Goal: Transaction & Acquisition: Purchase product/service

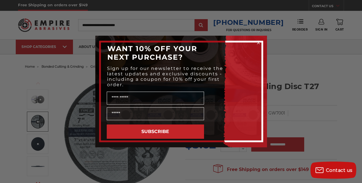
click at [257, 43] on circle "Close dialog" at bounding box center [257, 42] width 5 height 5
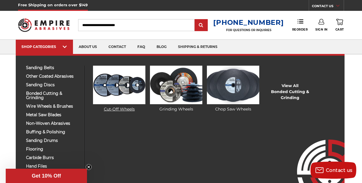
click at [122, 108] on link "Cut-Off Wheels" at bounding box center [119, 89] width 52 height 47
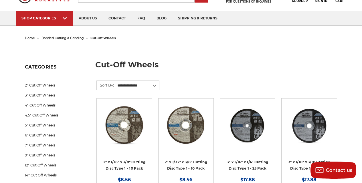
click at [40, 145] on link "7" Cut Off Wheels" at bounding box center [53, 145] width 57 height 10
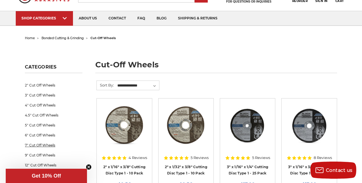
scroll to position [55, 0]
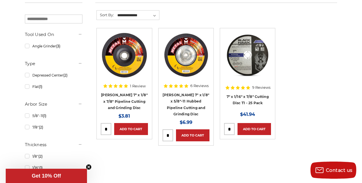
scroll to position [86, 0]
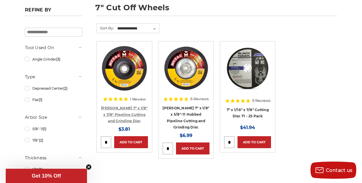
click at [131, 112] on link "[PERSON_NAME] 7" x 1/8" x 7/8" Pipeline Cutting and Grinding Disc" at bounding box center [124, 114] width 47 height 17
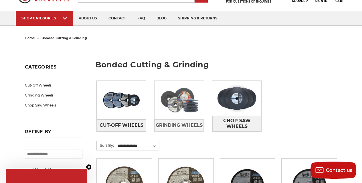
click at [174, 123] on span "Grinding Wheels" at bounding box center [179, 126] width 47 height 10
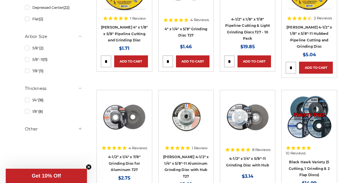
scroll to position [200, 0]
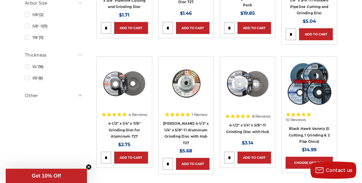
click at [81, 96] on use at bounding box center [80, 95] width 3 height 3
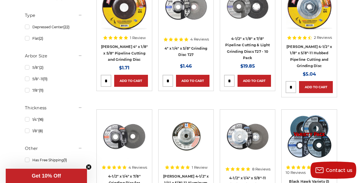
scroll to position [143, 0]
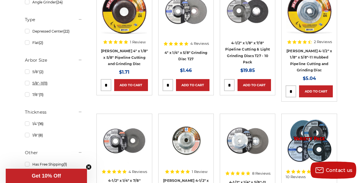
click at [27, 84] on link "5/8"-11 (11)" at bounding box center [53, 83] width 57 height 10
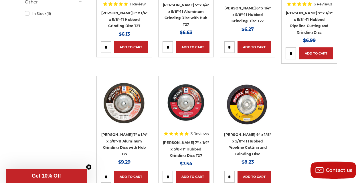
scroll to position [315, 0]
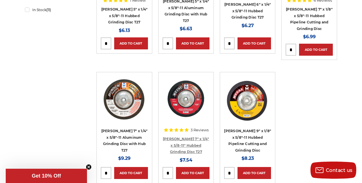
click at [188, 137] on link "[PERSON_NAME] 7" x 1/4" x 5/8-11" Hubbed Grinding Disc T27" at bounding box center [186, 145] width 46 height 17
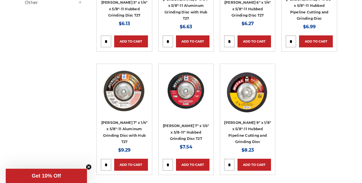
scroll to position [257, 0]
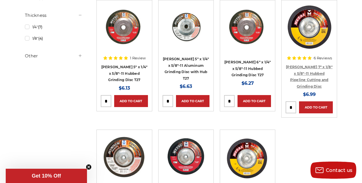
click at [309, 71] on link "Mercer 7" x 1/8" x 5/8"-11 Hubbed Pipeline Cutting and Grinding Disc" at bounding box center [309, 77] width 47 height 24
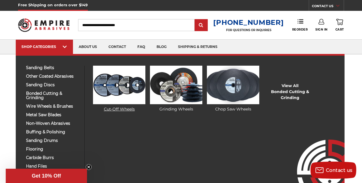
click at [129, 92] on img at bounding box center [119, 85] width 52 height 39
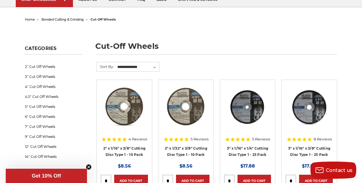
scroll to position [57, 0]
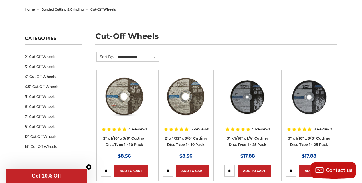
click at [44, 116] on link "7" Cut Off Wheels" at bounding box center [53, 117] width 57 height 10
